Goal: Information Seeking & Learning: Find specific fact

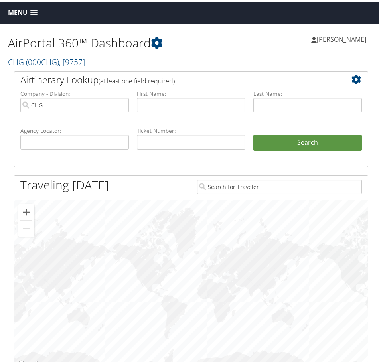
click at [34, 8] on link "Menu" at bounding box center [23, 10] width 38 height 13
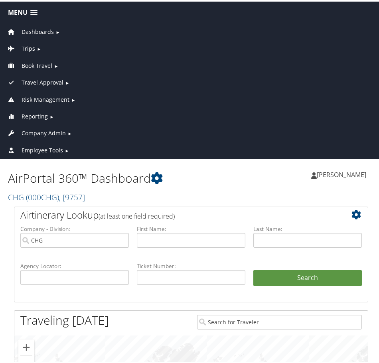
click at [54, 64] on link "Book Travel ►" at bounding box center [191, 62] width 379 height 17
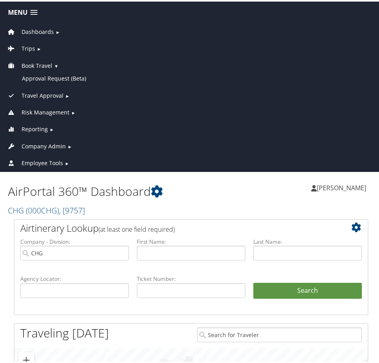
click at [54, 64] on link "Book Travel ▼" at bounding box center [191, 62] width 379 height 17
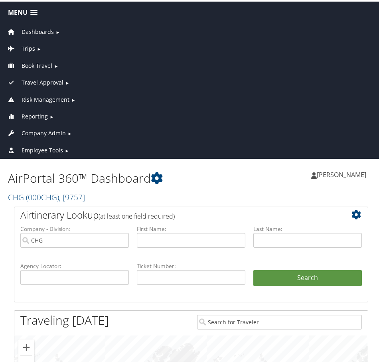
click at [53, 77] on span "Travel Approval" at bounding box center [43, 81] width 42 height 9
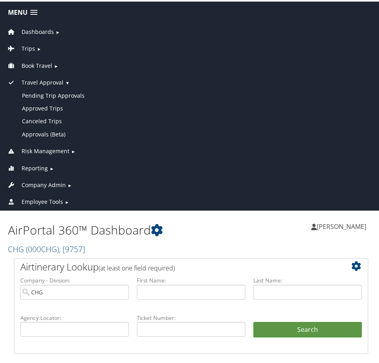
click at [53, 77] on span "Travel Approval" at bounding box center [43, 81] width 42 height 9
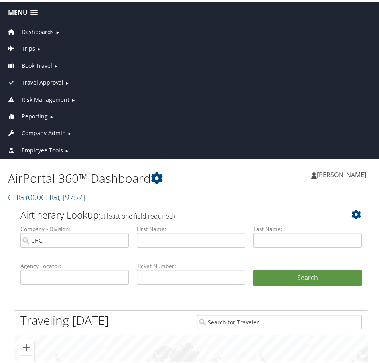
click at [34, 48] on link "Trips ►" at bounding box center [191, 45] width 379 height 17
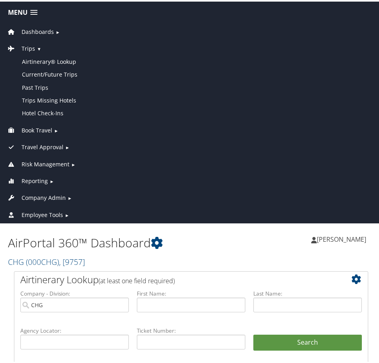
click at [50, 127] on span "Book Travel" at bounding box center [37, 129] width 31 height 9
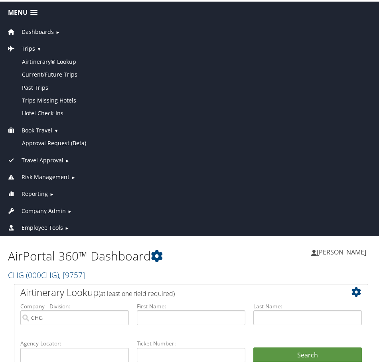
click at [50, 127] on span "Book Travel" at bounding box center [37, 129] width 31 height 9
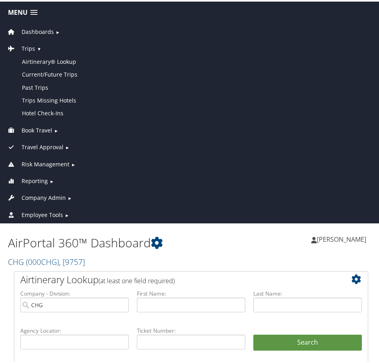
click at [42, 179] on span "Reporting" at bounding box center [35, 179] width 26 height 9
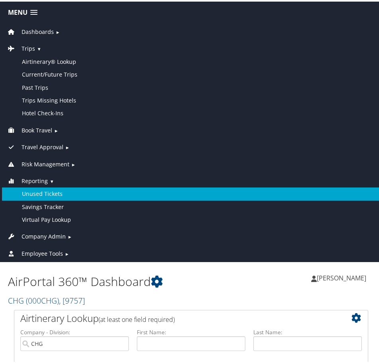
click at [48, 192] on link "Unused Tickets" at bounding box center [191, 192] width 379 height 13
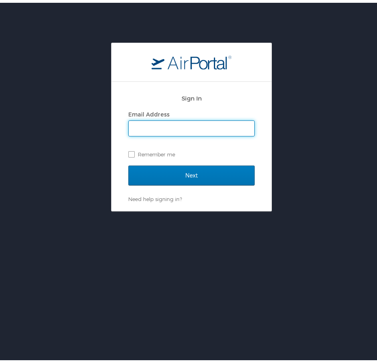
click at [163, 123] on input "Email Address" at bounding box center [191, 125] width 125 height 15
type input "tanya.wesley@chghealthcare.com"
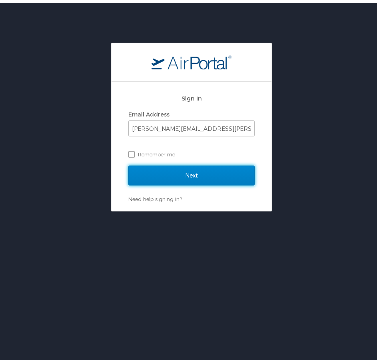
click at [158, 167] on input "Next" at bounding box center [191, 173] width 126 height 20
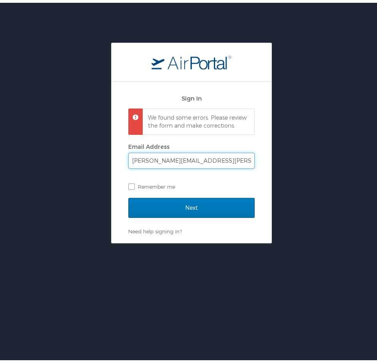
click at [178, 166] on input "tanya.wesley@chghealthcare.com" at bounding box center [191, 158] width 125 height 15
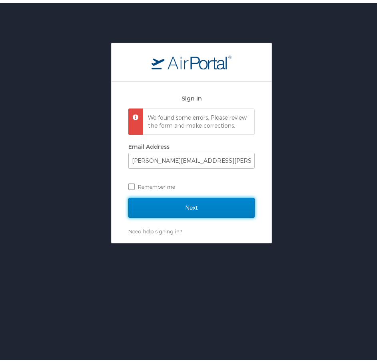
click at [174, 214] on input "Next" at bounding box center [191, 205] width 126 height 20
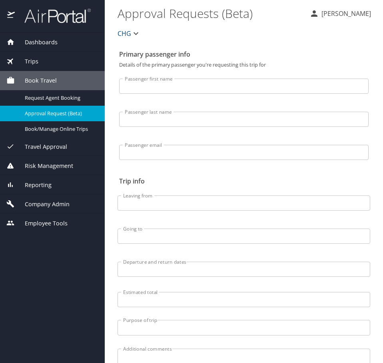
click at [37, 186] on span "Reporting" at bounding box center [33, 185] width 37 height 9
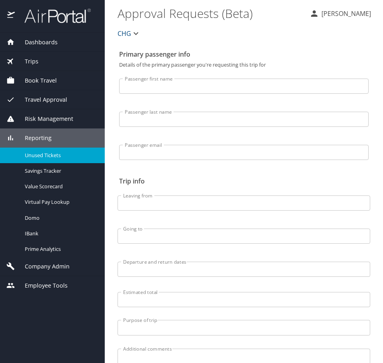
click at [52, 157] on span "Unused Tickets" at bounding box center [60, 156] width 70 height 8
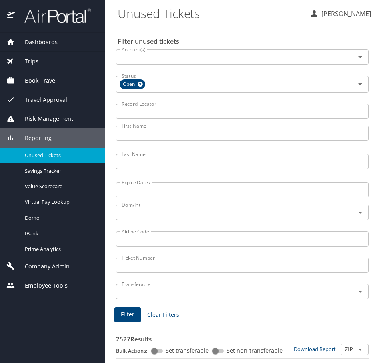
click at [43, 153] on span "Unused Tickets" at bounding box center [60, 156] width 70 height 8
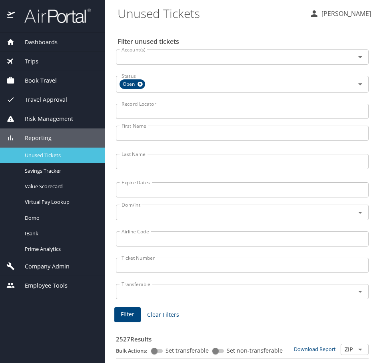
click at [56, 154] on span "Unused Tickets" at bounding box center [60, 156] width 70 height 8
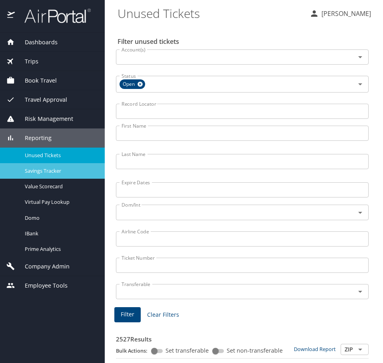
click at [60, 169] on span "Savings Tracker" at bounding box center [60, 171] width 70 height 8
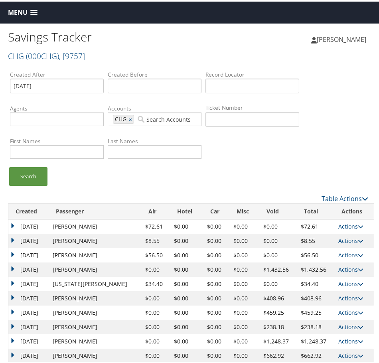
click at [34, 12] on span at bounding box center [33, 11] width 7 height 6
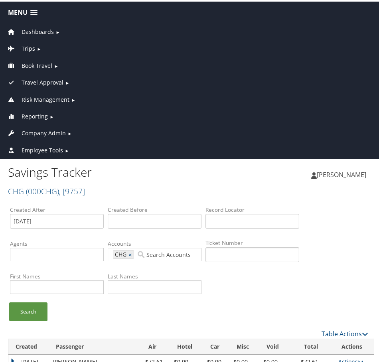
click at [44, 115] on span "Reporting" at bounding box center [35, 115] width 26 height 9
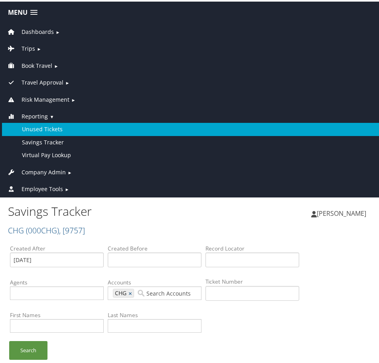
click at [48, 128] on link "Unused Tickets" at bounding box center [191, 127] width 379 height 13
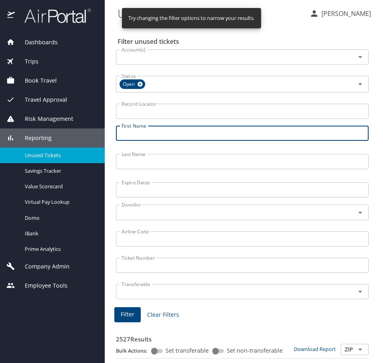
drag, startPoint x: 173, startPoint y: 136, endPoint x: 175, endPoint y: 110, distance: 25.6
click at [173, 136] on input "First Name" at bounding box center [242, 133] width 252 height 15
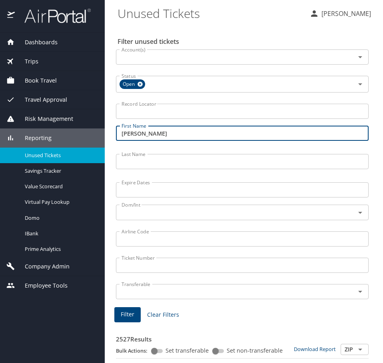
type input "[PERSON_NAME]"
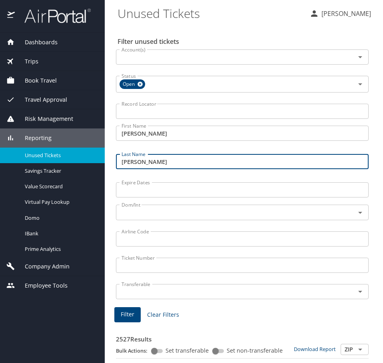
type input "[PERSON_NAME]"
click at [152, 242] on input "Airline Code" at bounding box center [242, 239] width 252 height 15
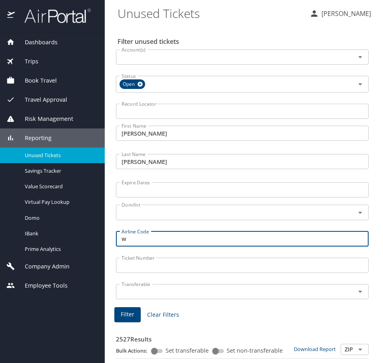
type input "wn"
click at [150, 238] on input "wn" at bounding box center [242, 239] width 252 height 15
click at [124, 313] on span "Filter" at bounding box center [128, 315] width 14 height 10
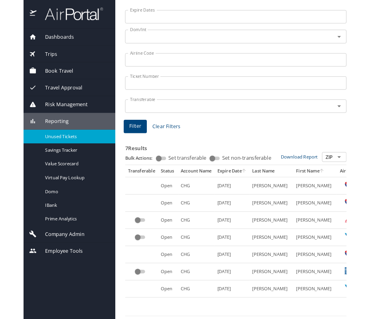
scroll to position [180, 0]
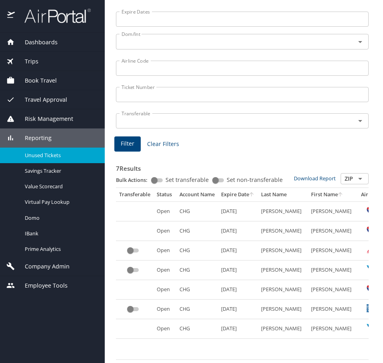
click at [181, 207] on td "CHG" at bounding box center [197, 212] width 42 height 20
click at [244, 207] on td "[DATE]" at bounding box center [238, 212] width 40 height 20
click at [280, 204] on td "[PERSON_NAME]" at bounding box center [283, 212] width 50 height 20
click at [315, 204] on td "[PERSON_NAME]" at bounding box center [333, 212] width 50 height 20
click at [182, 205] on td "CHG" at bounding box center [197, 212] width 42 height 20
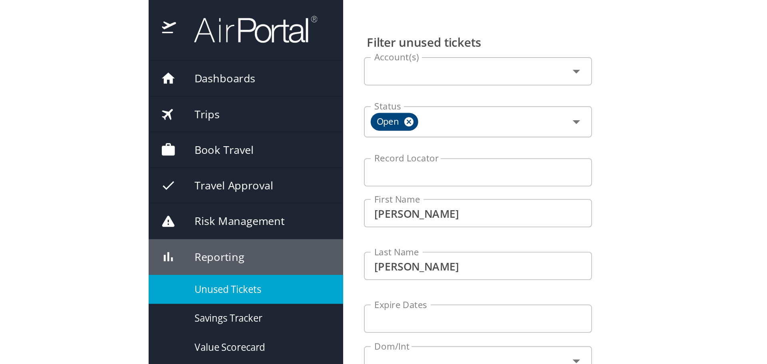
scroll to position [0, 0]
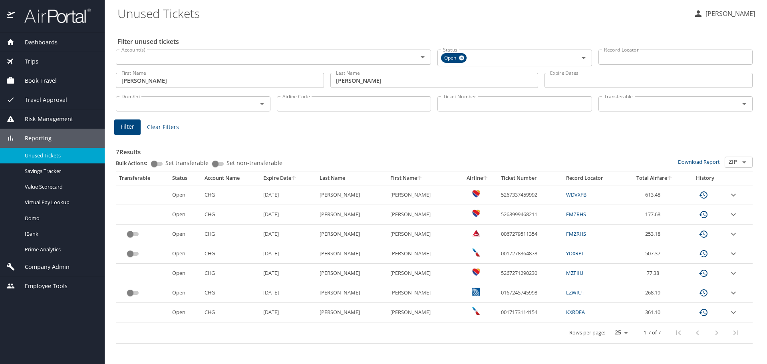
click at [192, 195] on td "Open" at bounding box center [185, 195] width 32 height 20
click at [382, 197] on icon "expand row" at bounding box center [734, 195] width 10 height 10
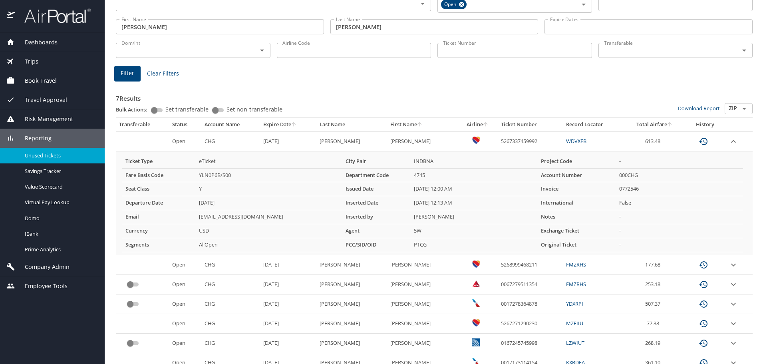
scroll to position [40, 0]
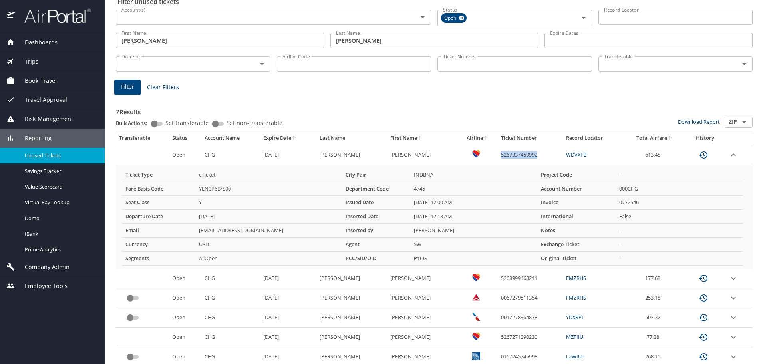
drag, startPoint x: 527, startPoint y: 156, endPoint x: 481, endPoint y: 157, distance: 45.5
click at [382, 157] on td "5267337459992" at bounding box center [530, 155] width 65 height 20
copy td "5267337459992"
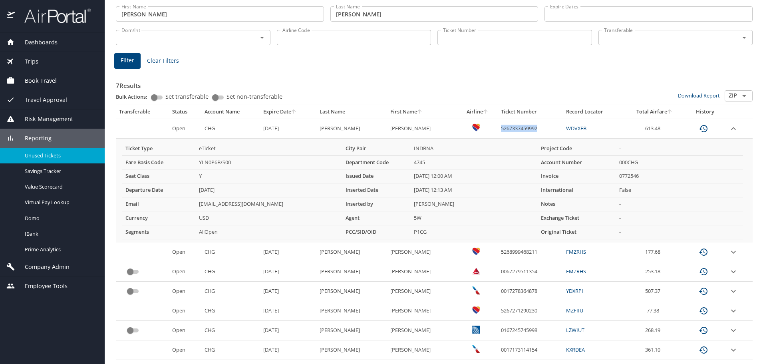
scroll to position [80, 0]
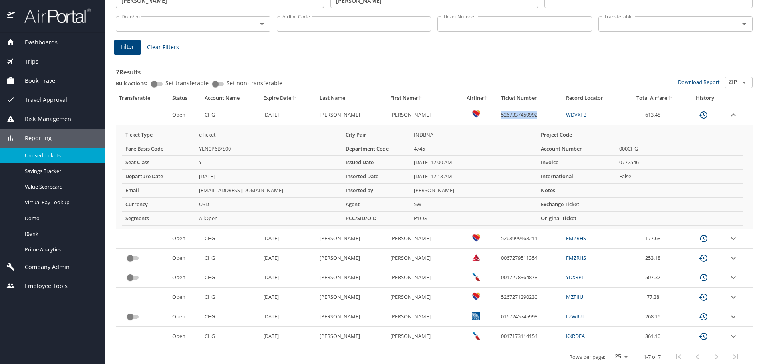
click at [382, 241] on icon "expand row" at bounding box center [734, 239] width 10 height 10
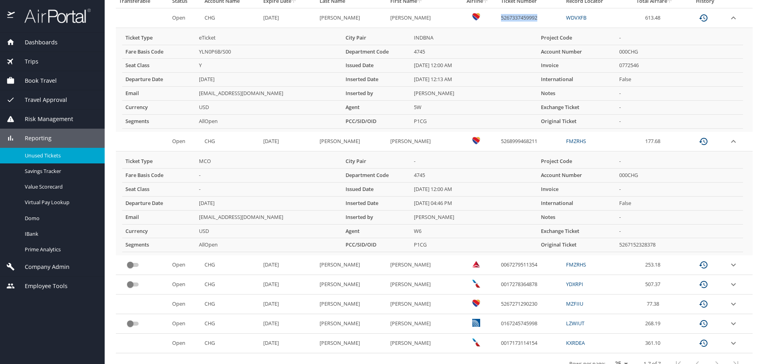
scroll to position [191, 0]
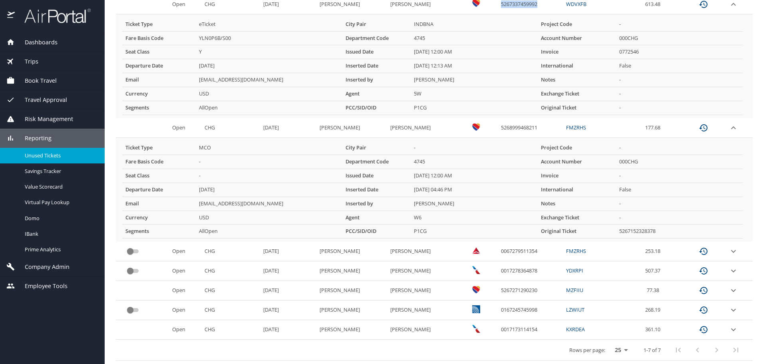
click at [382, 291] on icon "expand row" at bounding box center [734, 291] width 10 height 10
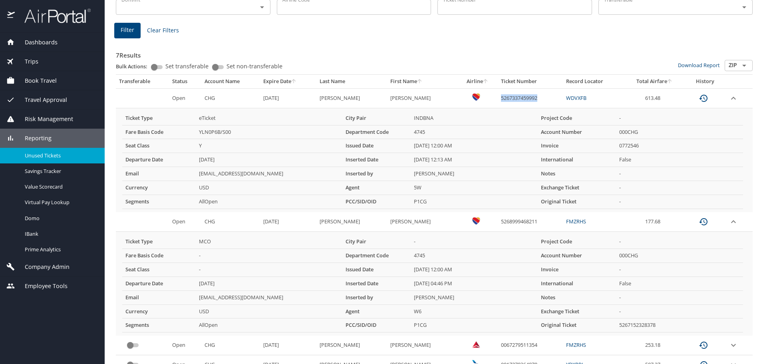
scroll to position [111, 0]
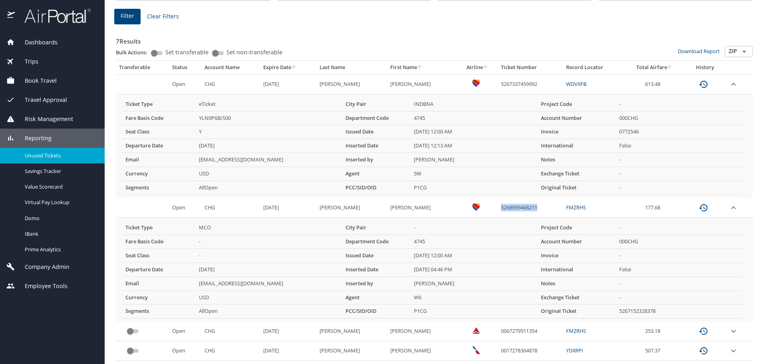
drag, startPoint x: 519, startPoint y: 207, endPoint x: 481, endPoint y: 209, distance: 38.0
click at [382, 209] on td "5268999468211" at bounding box center [530, 208] width 65 height 20
copy td "5268999468211"
drag, startPoint x: 522, startPoint y: 83, endPoint x: 481, endPoint y: 85, distance: 41.2
click at [382, 85] on td "5267337459992" at bounding box center [530, 84] width 65 height 20
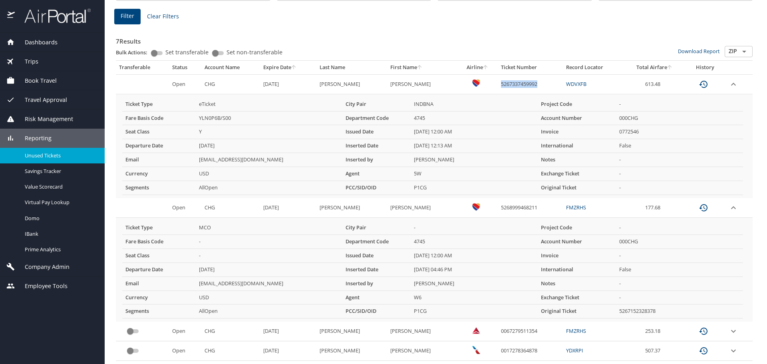
copy td "5267337459992"
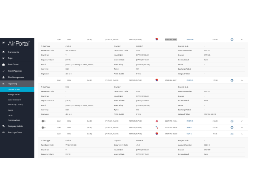
scroll to position [191, 0]
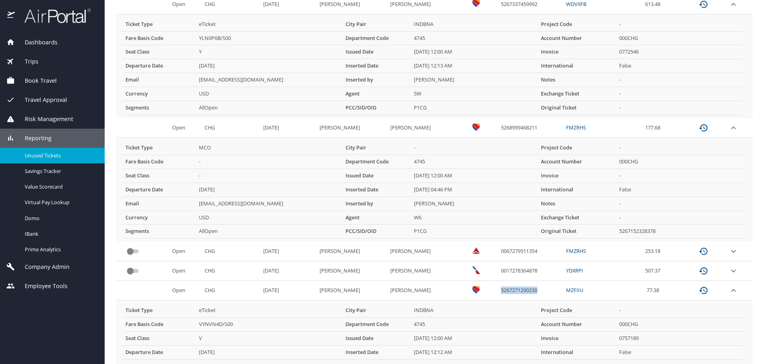
drag, startPoint x: 524, startPoint y: 289, endPoint x: 480, endPoint y: 292, distance: 44.1
click at [382, 292] on td "5267271290230" at bounding box center [530, 291] width 65 height 20
copy td "5267271290230"
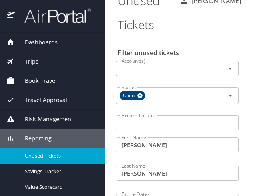
scroll to position [0, 0]
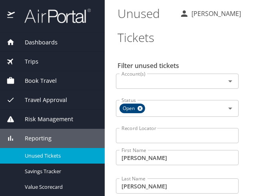
click at [191, 42] on div "[PERSON_NAME]" at bounding box center [206, 25] width 67 height 50
